Goal: Transaction & Acquisition: Purchase product/service

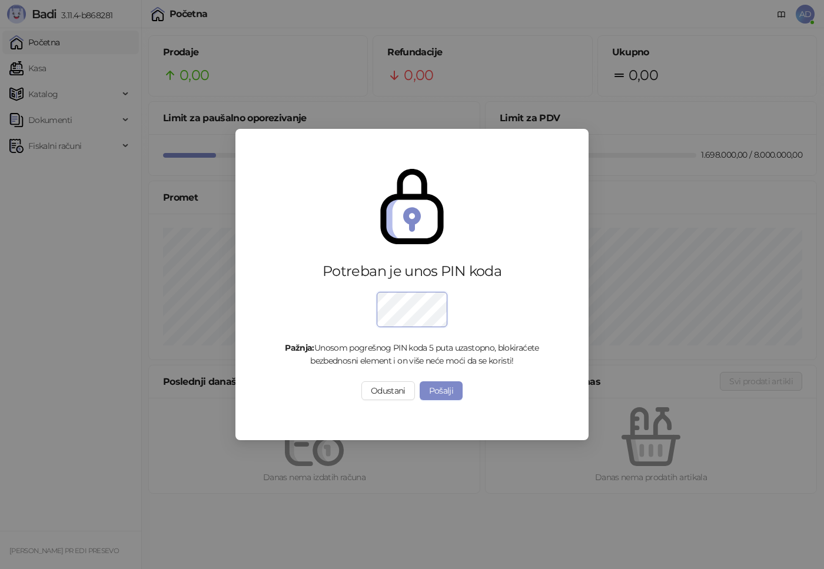
click at [451, 398] on button "Pošalji" at bounding box center [441, 390] width 44 height 19
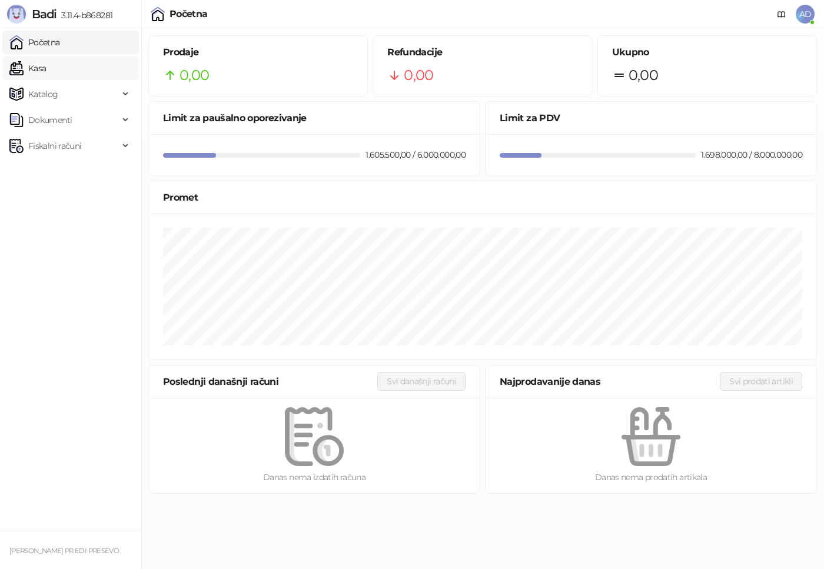
click at [46, 68] on link "Kasa" at bounding box center [27, 68] width 36 height 24
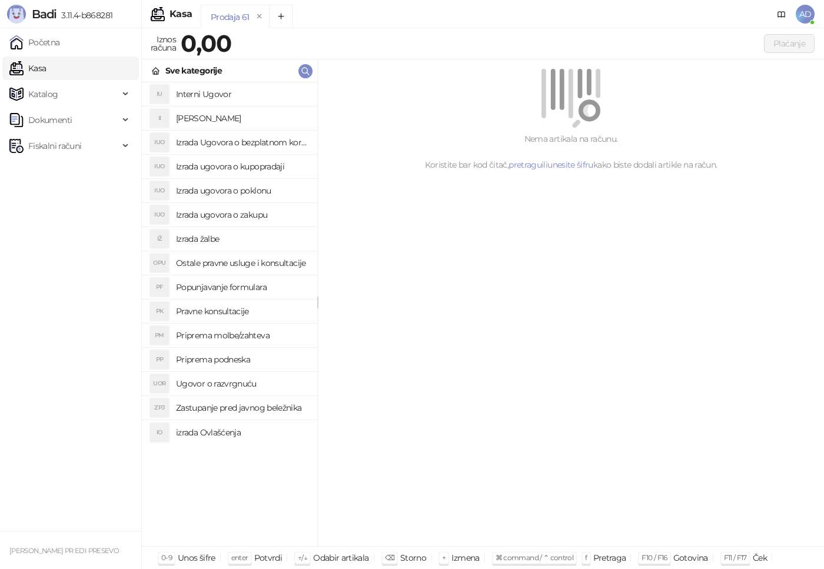
click at [239, 411] on h4 "Zastupanje pred javnog beležnika" at bounding box center [242, 407] width 132 height 19
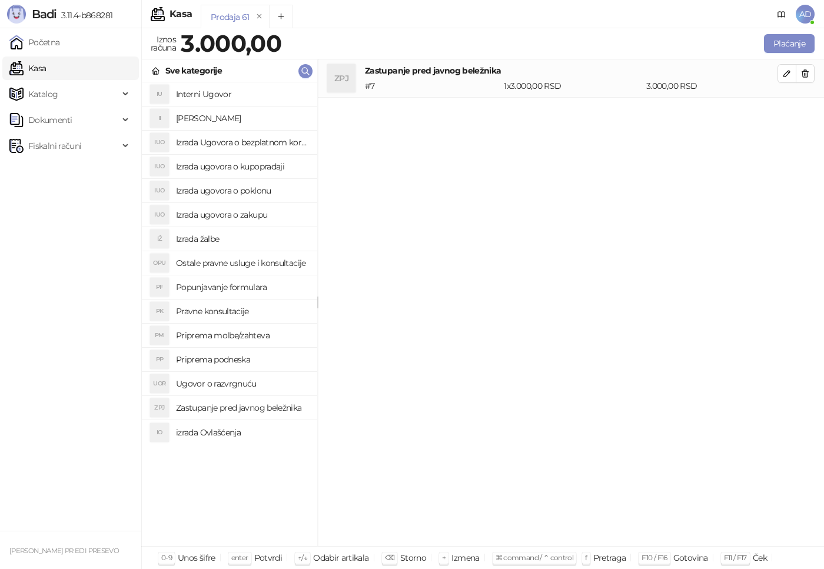
click at [248, 190] on h4 "Izrada ugovora o poklonu" at bounding box center [242, 190] width 132 height 19
click at [230, 360] on h4 "Priprema podneska" at bounding box center [242, 359] width 132 height 19
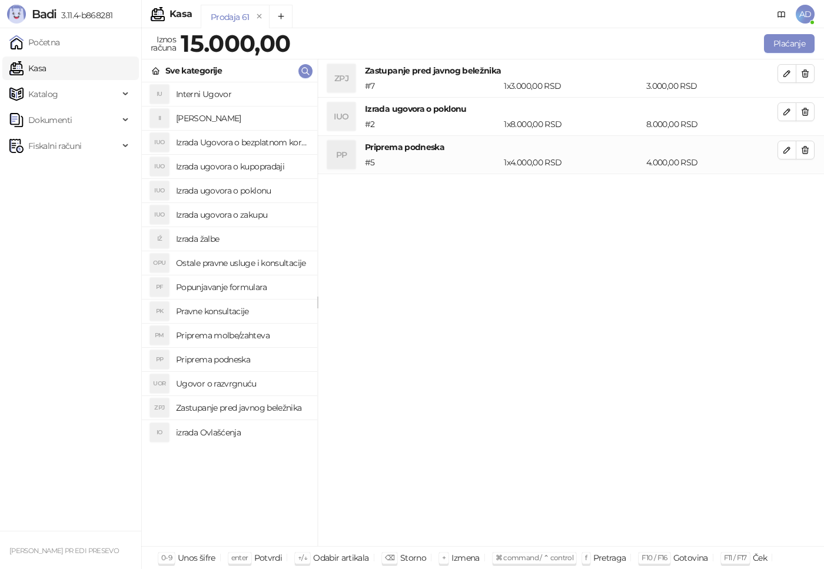
click at [264, 191] on h4 "Izrada ugovora o poklonu" at bounding box center [242, 190] width 132 height 19
click at [258, 284] on h4 "Popunjavanje formulara" at bounding box center [242, 287] width 132 height 19
click at [258, 264] on h4 "Ostale pravne usluge i konsultacije" at bounding box center [242, 263] width 132 height 19
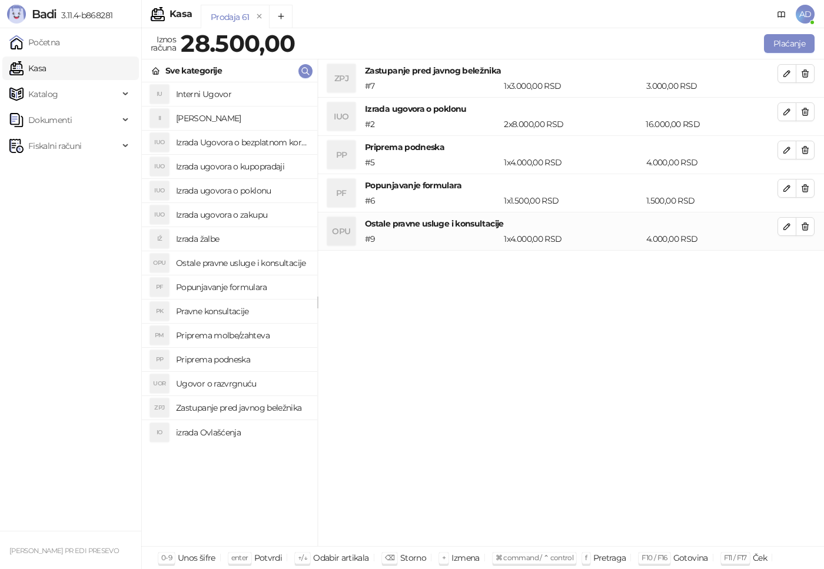
click at [209, 97] on h4 "Interni Ugovor" at bounding box center [242, 94] width 132 height 19
click at [791, 49] on button "Plaćanje" at bounding box center [789, 43] width 51 height 19
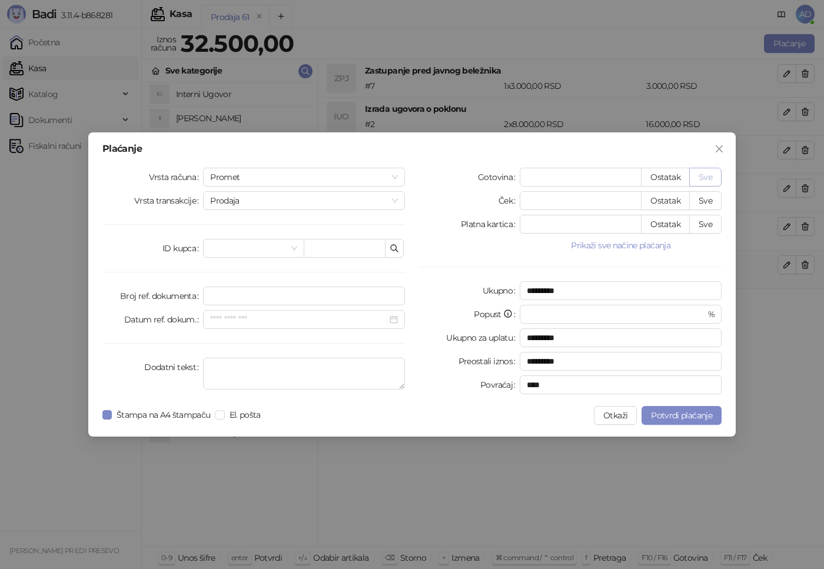
click at [706, 176] on button "Sve" at bounding box center [705, 177] width 32 height 19
type input "*****"
type input "****"
click at [678, 412] on span "Potvrdi plaćanje" at bounding box center [681, 415] width 61 height 11
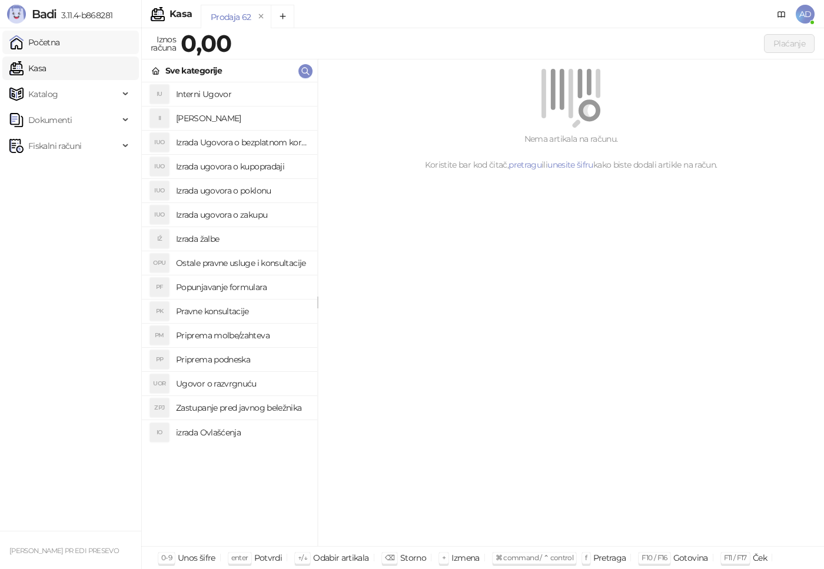
click at [51, 44] on link "Početna" at bounding box center [34, 43] width 51 height 24
